Goal: Task Accomplishment & Management: Manage account settings

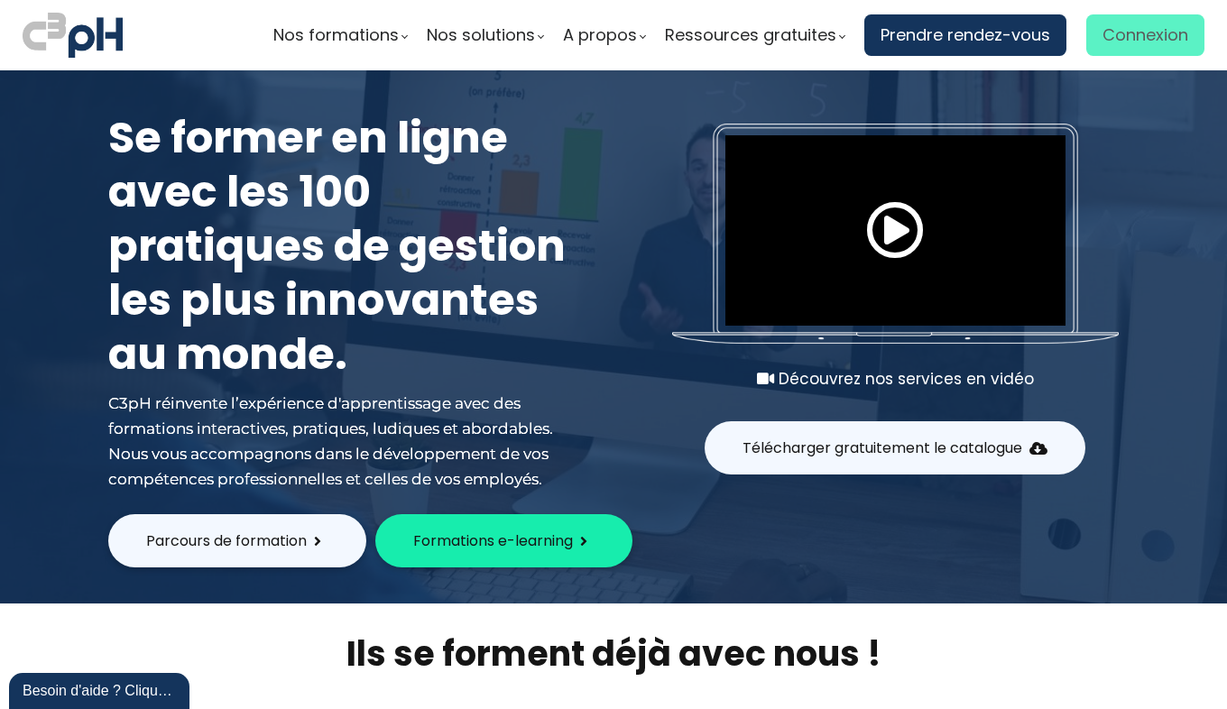
click at [1116, 23] on span "Connexion" at bounding box center [1146, 35] width 86 height 27
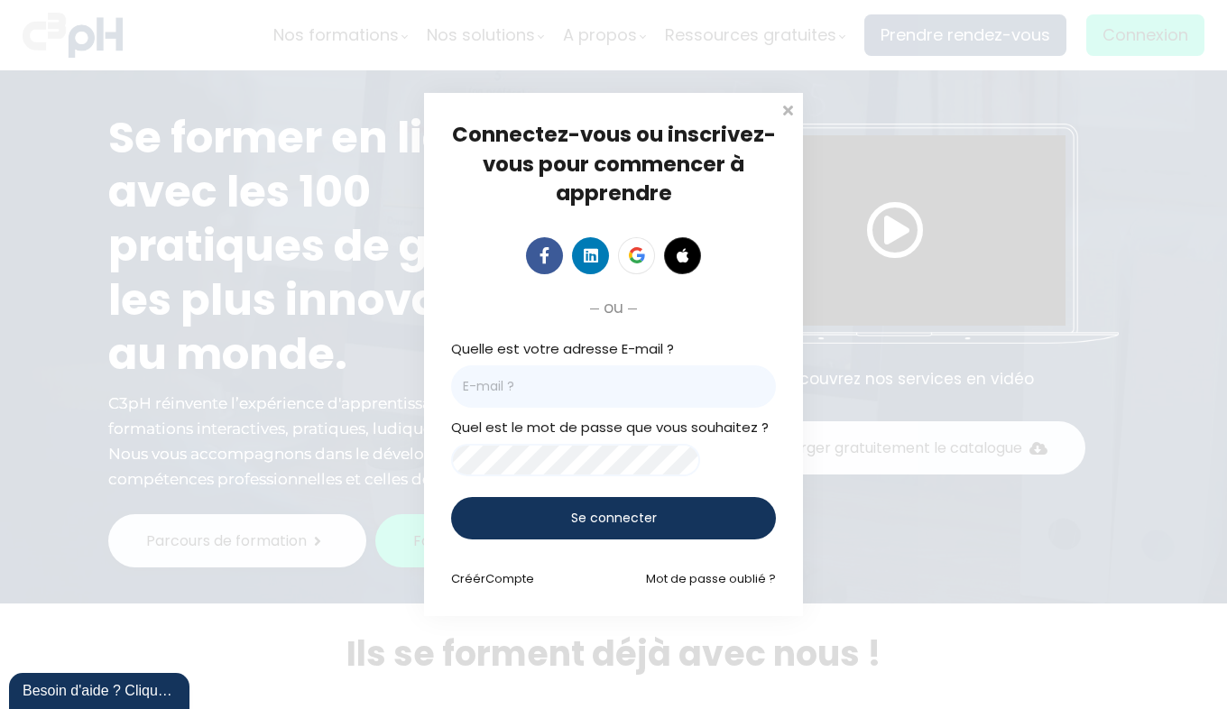
click at [536, 387] on input "email" at bounding box center [613, 387] width 325 height 42
type input "[EMAIL_ADDRESS][DOMAIN_NAME]"
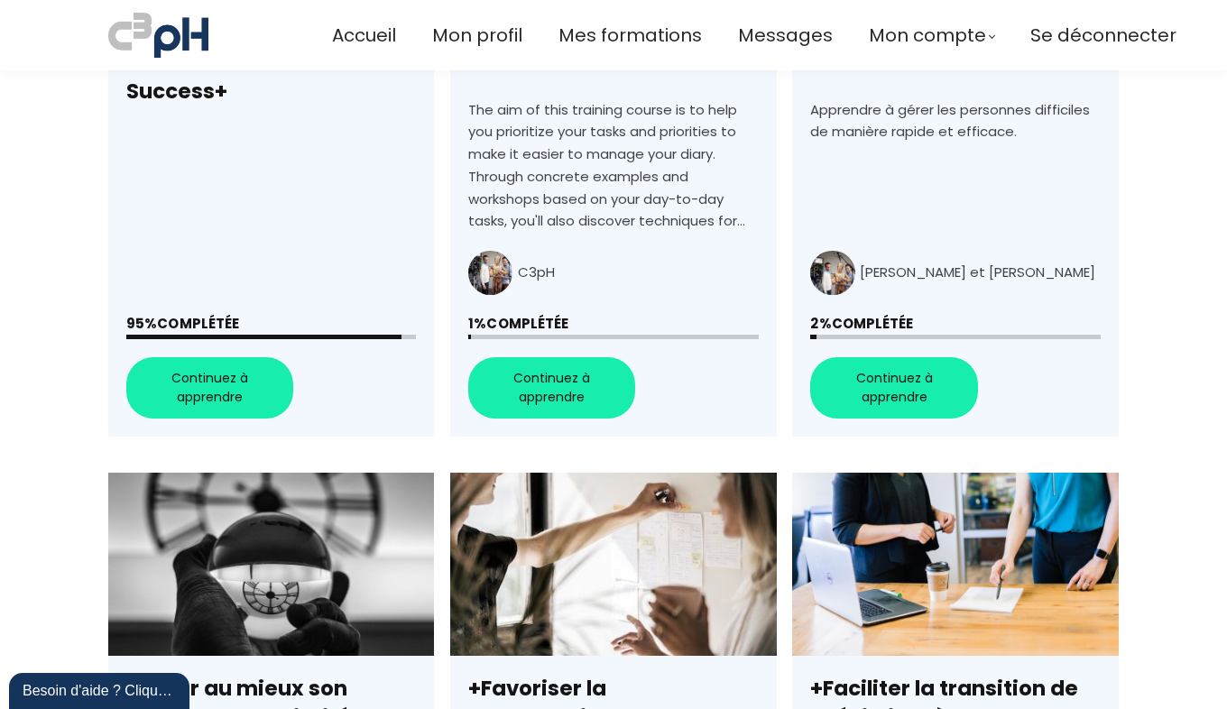
scroll to position [903, 0]
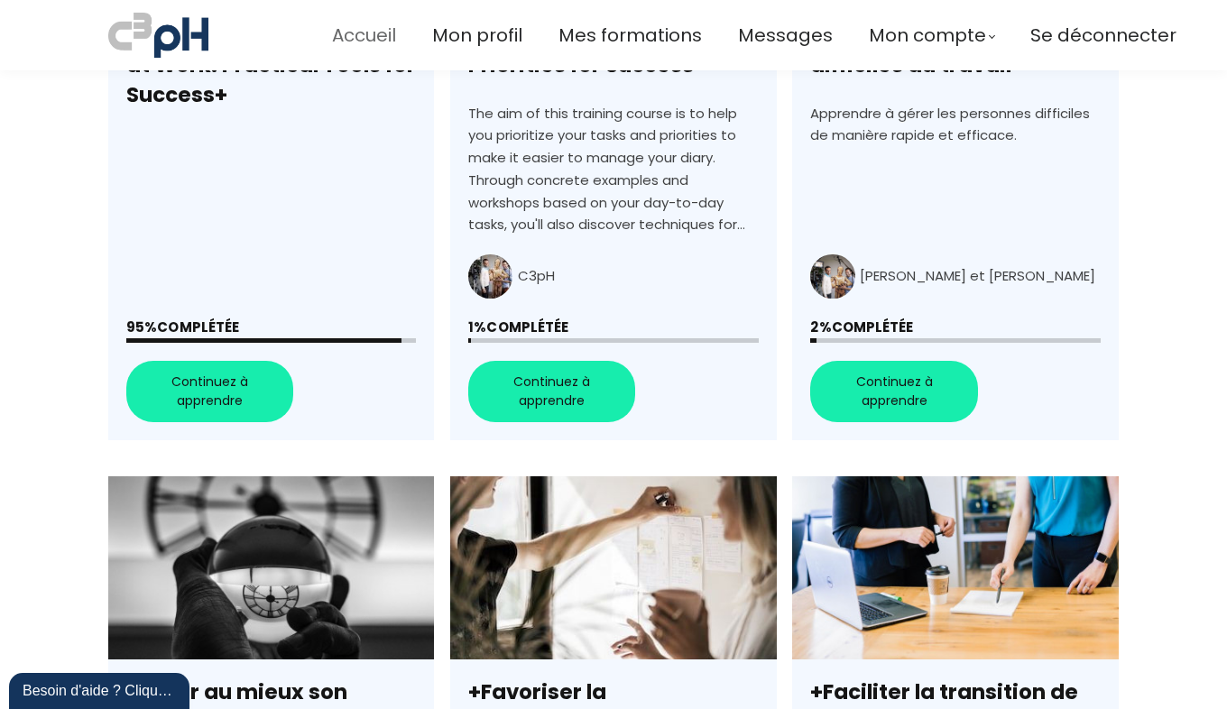
click at [347, 34] on span "Accueil" at bounding box center [364, 36] width 64 height 30
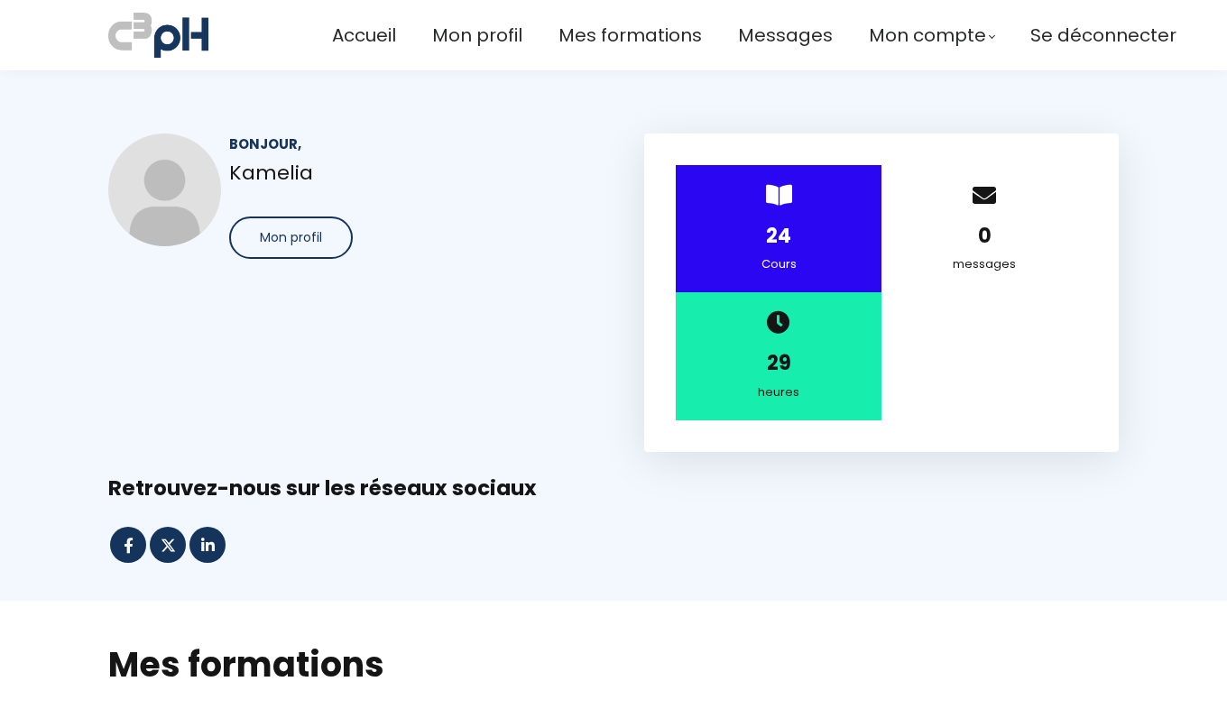
click at [180, 35] on img at bounding box center [158, 35] width 100 height 52
